Goal: Task Accomplishment & Management: Use online tool/utility

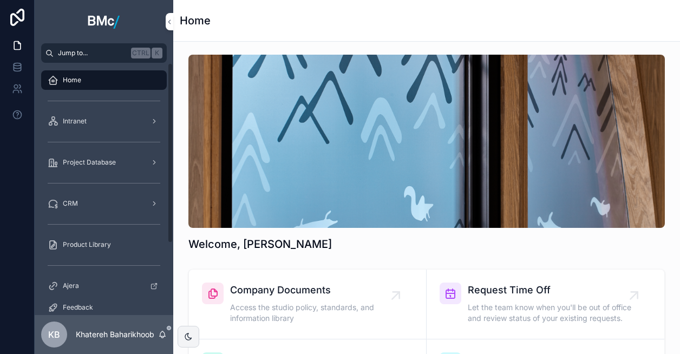
click at [92, 51] on span "Jump to..." at bounding box center [92, 53] width 69 height 9
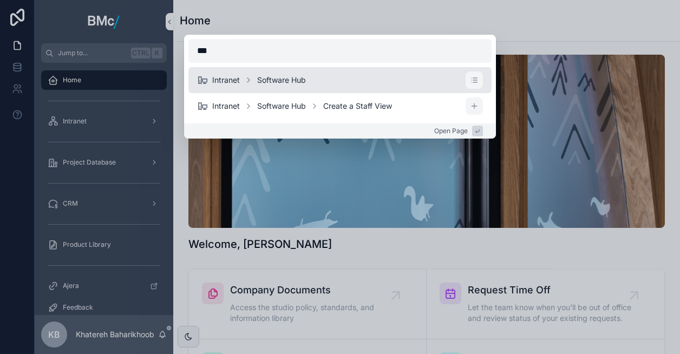
type input "***"
click at [233, 73] on li "Intranet Software Hub" at bounding box center [339, 80] width 303 height 26
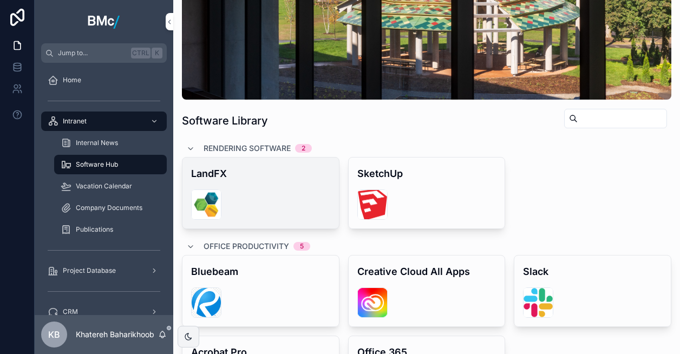
scroll to position [162, 0]
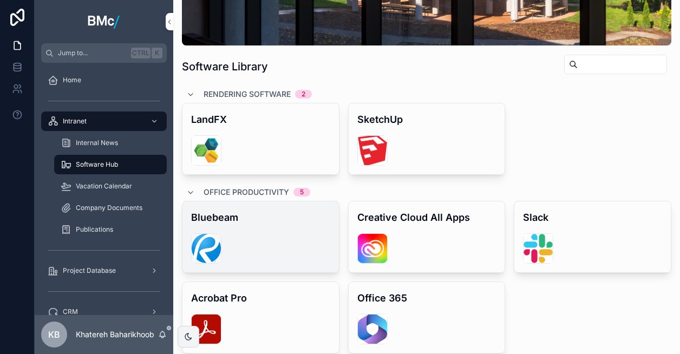
click at [218, 245] on div "scrollable content" at bounding box center [206, 248] width 30 height 30
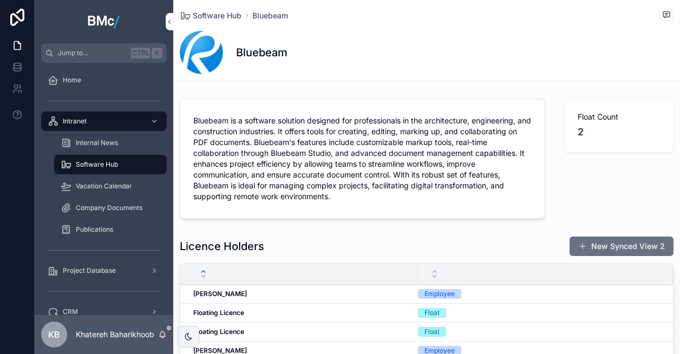
click at [602, 122] on span "Float Count" at bounding box center [619, 117] width 83 height 11
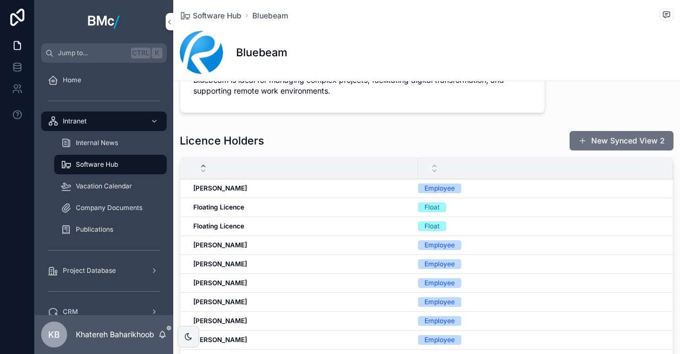
scroll to position [108, 0]
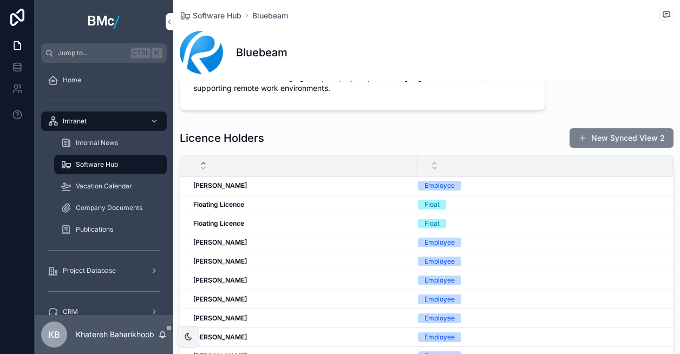
click at [614, 136] on button "New Synced View 2" at bounding box center [622, 137] width 104 height 19
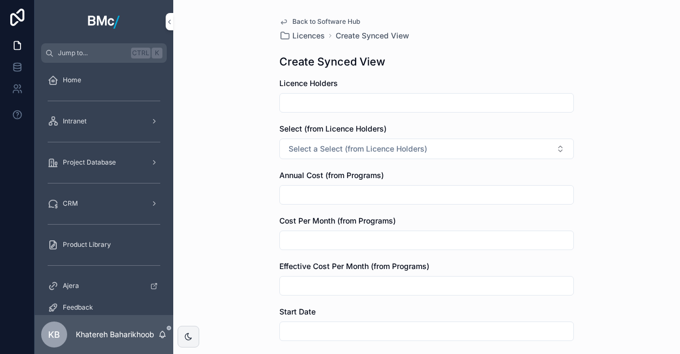
click at [293, 19] on span "Back to Software Hub" at bounding box center [326, 21] width 68 height 9
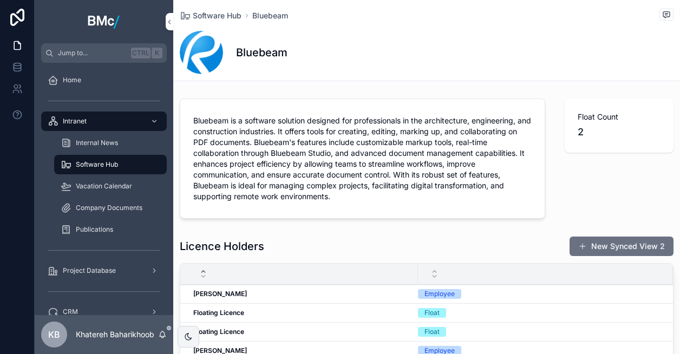
click at [401, 175] on span "Bluebeam is a software solution designed for professionals in the architecture,…" at bounding box center [362, 158] width 338 height 87
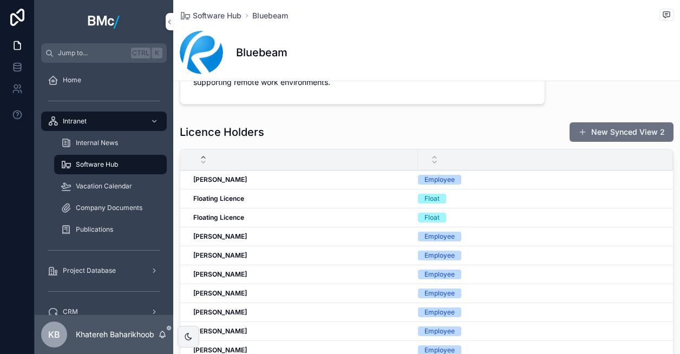
scroll to position [217, 0]
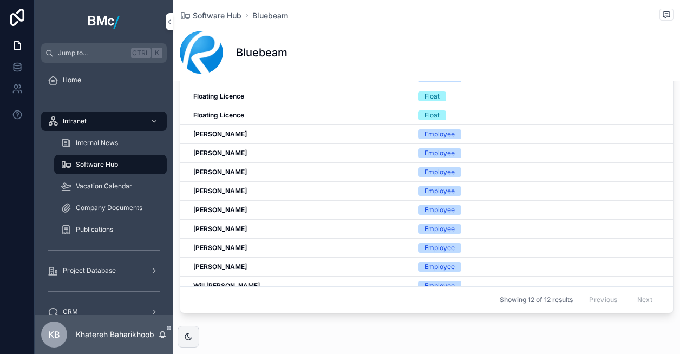
click at [430, 113] on div "Float" at bounding box center [432, 115] width 15 height 10
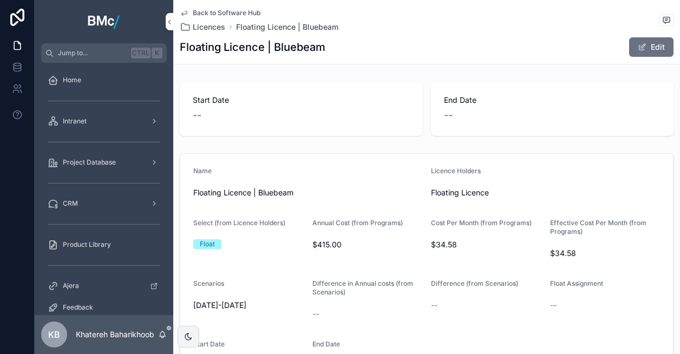
click at [198, 112] on span "--" at bounding box center [197, 115] width 9 height 15
click at [210, 97] on span "Start Date" at bounding box center [301, 100] width 217 height 11
click at [649, 42] on button "Edit" at bounding box center [651, 46] width 44 height 19
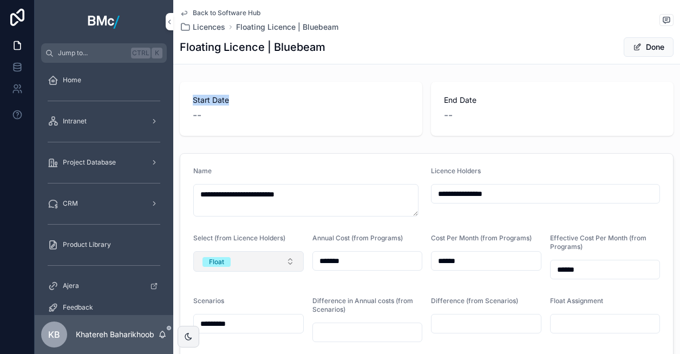
click at [231, 257] on button "Float" at bounding box center [248, 261] width 110 height 21
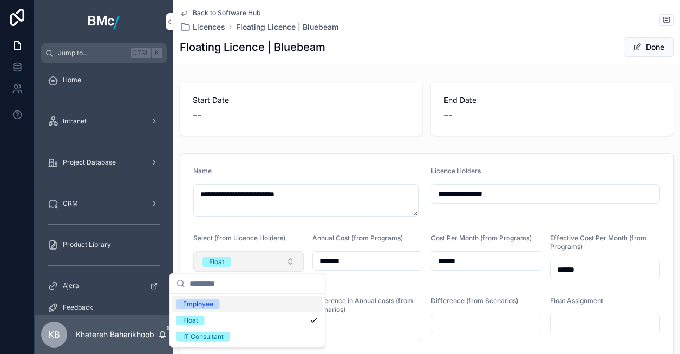
click at [231, 257] on button "Float" at bounding box center [248, 261] width 110 height 21
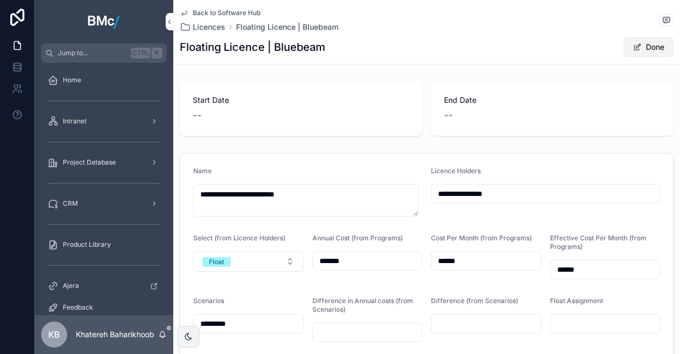
click at [644, 47] on button "Done" at bounding box center [649, 46] width 50 height 19
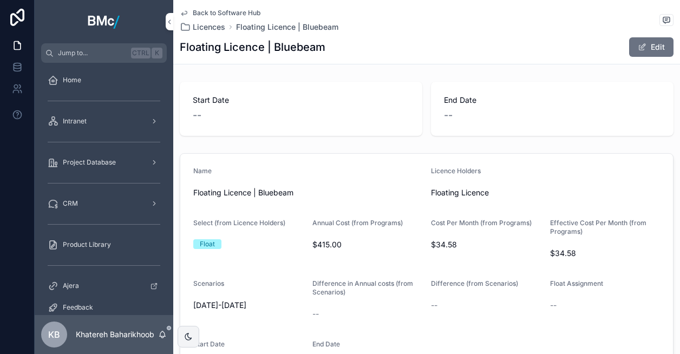
click at [314, 127] on div "Start Date --" at bounding box center [301, 109] width 243 height 54
click at [648, 48] on button "Edit" at bounding box center [651, 46] width 44 height 19
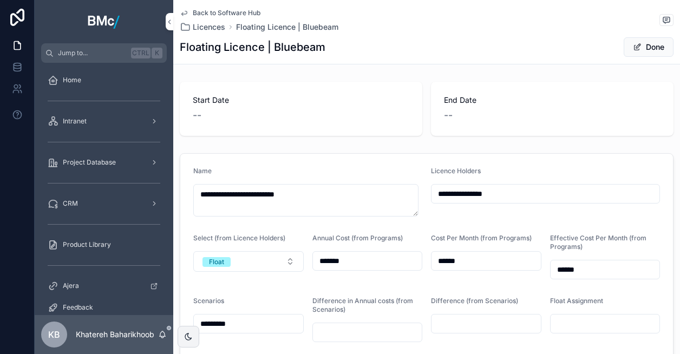
click at [196, 122] on span "--" at bounding box center [197, 115] width 9 height 15
click at [196, 116] on span "--" at bounding box center [197, 115] width 9 height 15
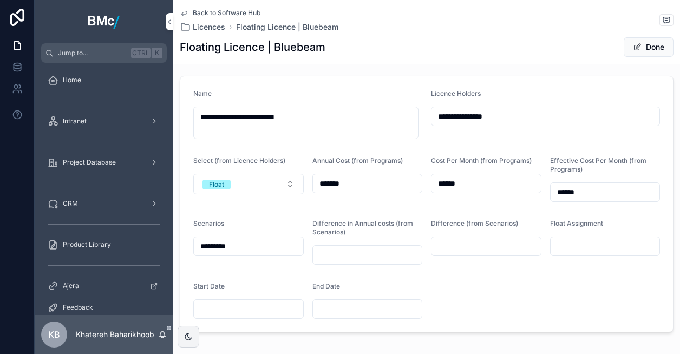
scroll to position [129, 0]
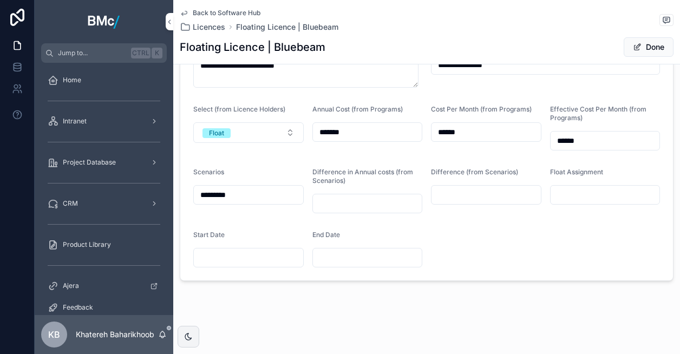
click at [364, 200] on input "scrollable content" at bounding box center [367, 203] width 109 height 15
click at [216, 265] on div "scrollable content" at bounding box center [248, 257] width 110 height 19
click at [216, 258] on input "scrollable content" at bounding box center [248, 257] width 109 height 15
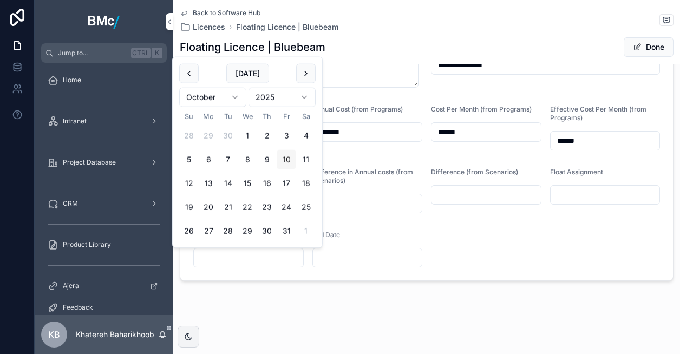
click at [284, 158] on button "10" at bounding box center [286, 159] width 19 height 19
type input "**********"
click at [324, 252] on input "scrollable content" at bounding box center [367, 257] width 109 height 15
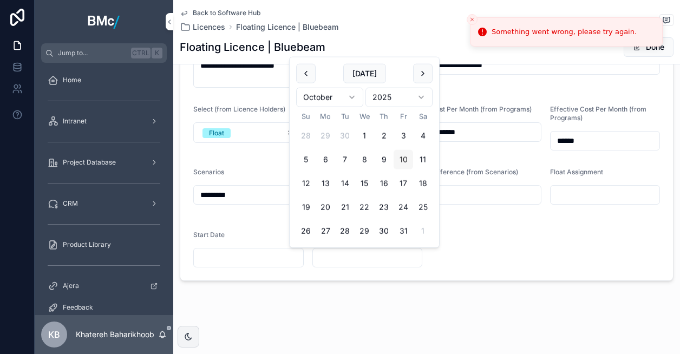
click at [402, 161] on button "10" at bounding box center [403, 159] width 19 height 19
type input "**********"
click at [258, 258] on input "scrollable content" at bounding box center [248, 257] width 109 height 15
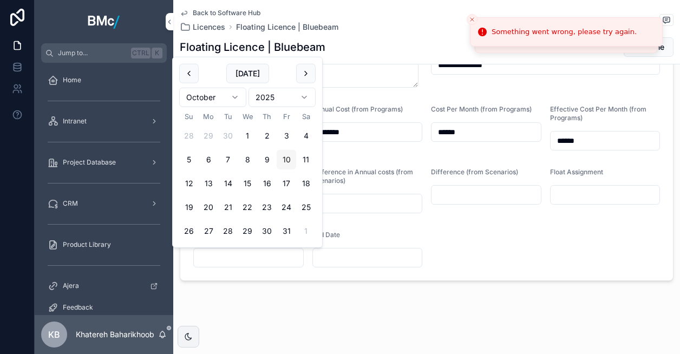
click at [289, 159] on button "10" at bounding box center [286, 159] width 19 height 19
type input "**********"
click at [242, 292] on div "**********" at bounding box center [426, 113] width 507 height 484
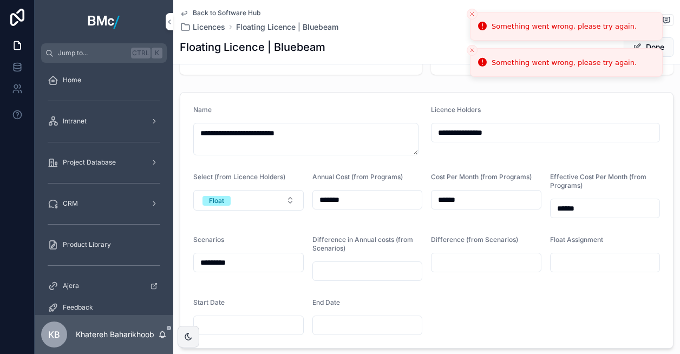
scroll to position [0, 0]
